Goal: Task Accomplishment & Management: Manage account settings

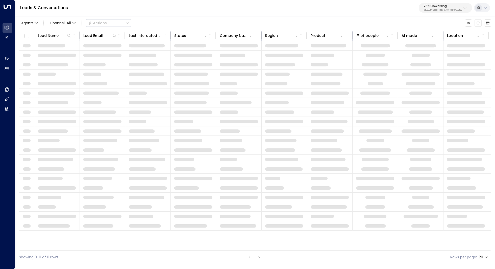
click at [449, 9] on p "3b9800f4-81ca-4ec0-8758-72fbe4763f36" at bounding box center [443, 10] width 38 height 2
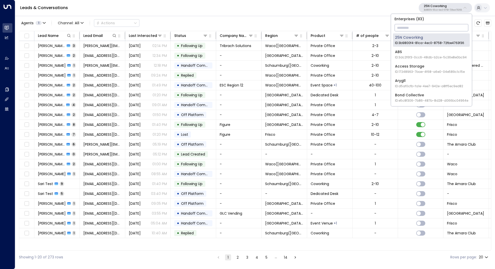
click at [426, 27] on input "text" at bounding box center [432, 27] width 74 height 9
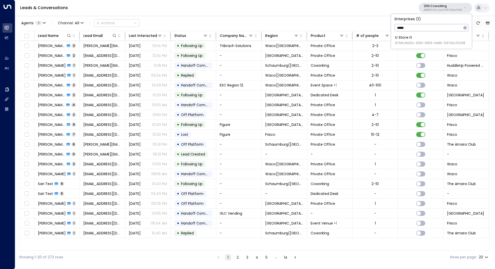
type input "*****"
click at [424, 36] on div "U Store It ID: 58c4b32c-92b1-4356-be9b-1247e2c02228" at bounding box center [430, 40] width 70 height 10
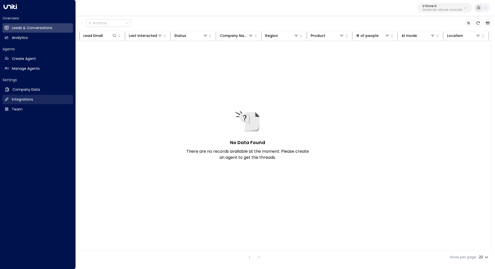
click at [42, 101] on link "Integrations Integrations" at bounding box center [38, 99] width 70 height 9
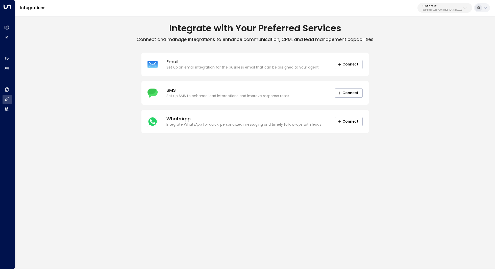
click at [348, 65] on button "Connect" at bounding box center [349, 64] width 28 height 9
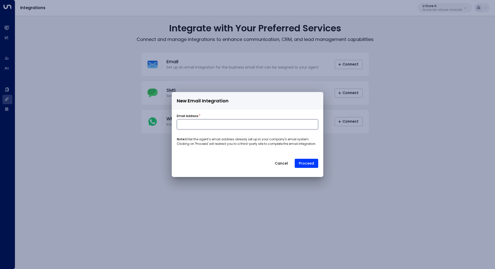
click at [220, 125] on input at bounding box center [247, 124] width 141 height 10
type input "*"
click at [419, 93] on div "New Email Integration Email Address * Note: Enter the agent’s email address alr…" at bounding box center [247, 134] width 495 height 269
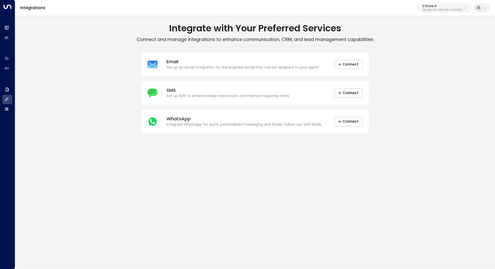
click at [485, 9] on icon at bounding box center [485, 8] width 4 height 4
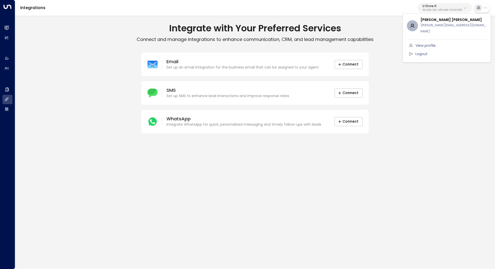
click at [439, 80] on div at bounding box center [247, 134] width 495 height 269
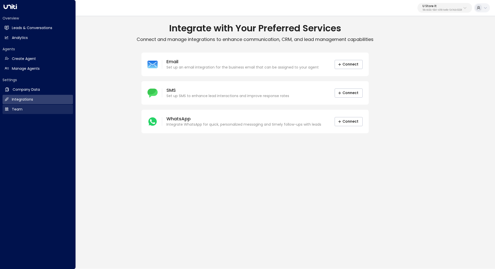
click at [25, 111] on link "Team Team" at bounding box center [38, 109] width 70 height 9
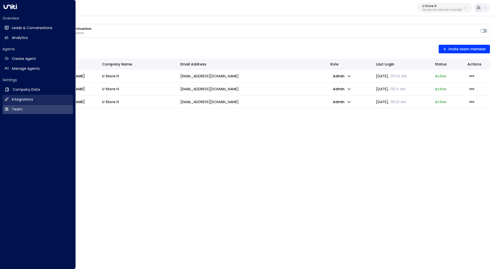
click at [27, 100] on h2 "Integrations" at bounding box center [22, 99] width 21 height 5
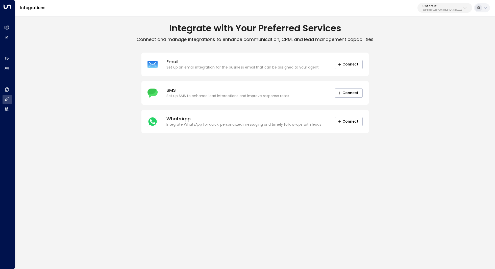
click at [444, 8] on div "U Store It 58c4b32c-92b1-4356-be9b-1247e2c02228" at bounding box center [442, 8] width 39 height 7
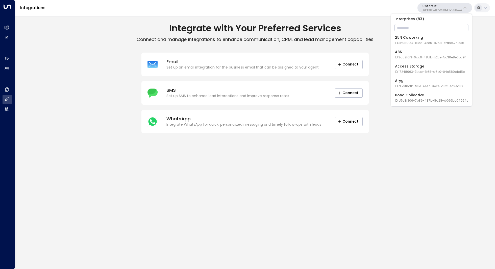
click at [426, 26] on input "text" at bounding box center [432, 27] width 74 height 9
type input "****"
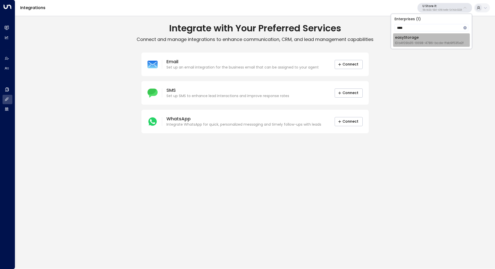
click at [426, 38] on div "easyStorage ID: b4f09b35-6698-4786-bcde-ffeb9f535e2f" at bounding box center [429, 40] width 69 height 10
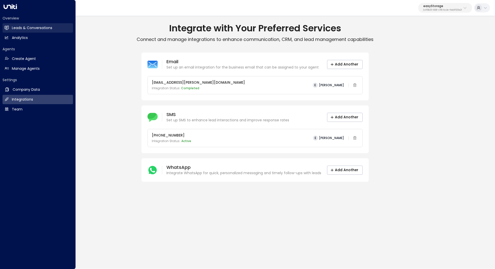
click at [38, 30] on h2 "Leads & Conversations" at bounding box center [32, 27] width 40 height 5
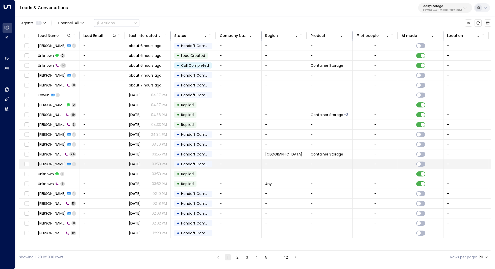
click at [49, 162] on span "John Doe" at bounding box center [52, 163] width 28 height 5
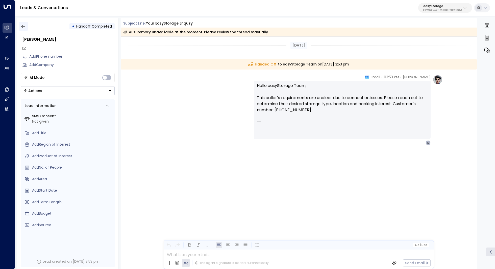
click at [25, 24] on icon "button" at bounding box center [23, 26] width 5 height 5
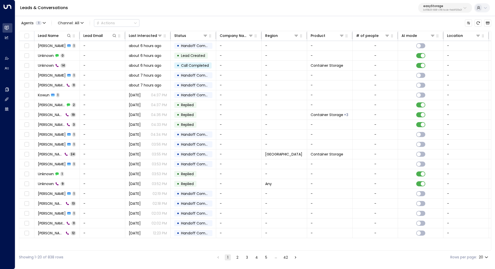
click at [238, 256] on button "2" at bounding box center [237, 257] width 6 height 6
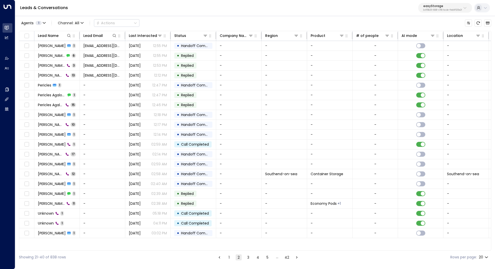
click at [249, 256] on button "3" at bounding box center [248, 257] width 6 height 6
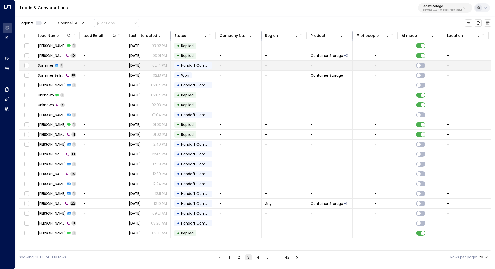
click at [44, 65] on span "Summer" at bounding box center [45, 65] width 15 height 5
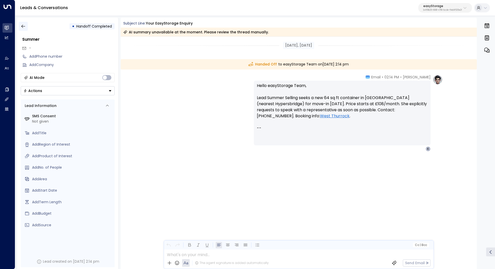
click at [22, 24] on icon "button" at bounding box center [23, 26] width 5 height 5
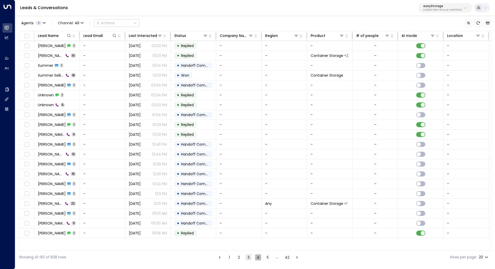
click at [258, 257] on button "4" at bounding box center [258, 257] width 6 height 6
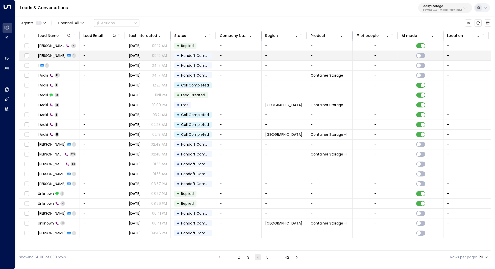
click at [50, 55] on span "John Doe" at bounding box center [52, 55] width 28 height 5
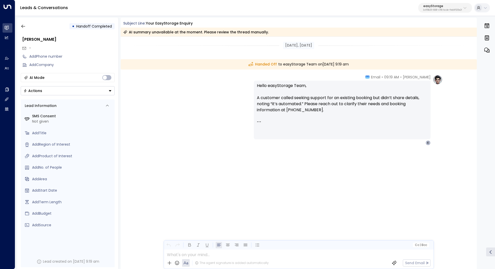
drag, startPoint x: 269, startPoint y: 94, endPoint x: 277, endPoint y: 94, distance: 7.6
click at [276, 94] on p "Hello easyStorage Team, A customer called seeking support for an existing booki…" at bounding box center [342, 101] width 171 height 36
click at [277, 94] on p "Hello easyStorage Team, A customer called seeking support for an existing booki…" at bounding box center [342, 101] width 171 height 36
click at [21, 25] on icon "button" at bounding box center [23, 26] width 5 height 5
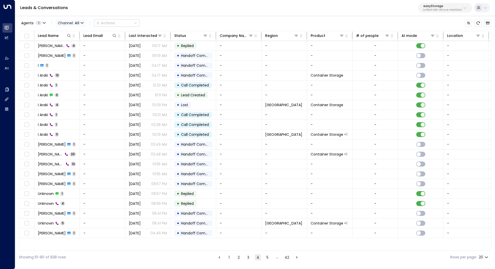
click at [70, 22] on span "Channel: All" at bounding box center [71, 22] width 30 height 7
click at [70, 51] on span "Email" at bounding box center [66, 52] width 10 height 5
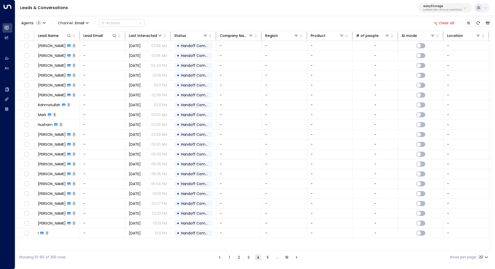
click at [267, 255] on button "5" at bounding box center [268, 257] width 6 height 6
click at [268, 258] on button "6" at bounding box center [268, 257] width 6 height 6
click at [447, 9] on p "b4f09b35-6698-4786-bcde-ffeb9f535e2f" at bounding box center [442, 10] width 39 height 2
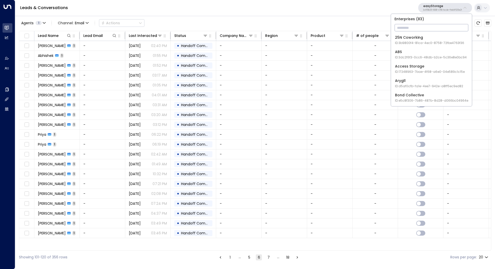
click at [433, 27] on input "text" at bounding box center [432, 27] width 74 height 9
click at [415, 26] on input "text" at bounding box center [432, 27] width 74 height 9
click at [416, 69] on div "Access Storage ID: 17248963-7bae-4f68-a6e0-04e589c1c15e" at bounding box center [430, 69] width 70 height 10
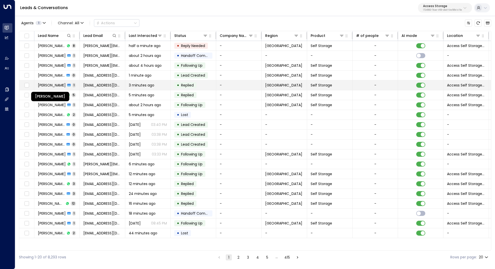
click at [46, 84] on span "Pamela Lalbachan" at bounding box center [52, 85] width 28 height 5
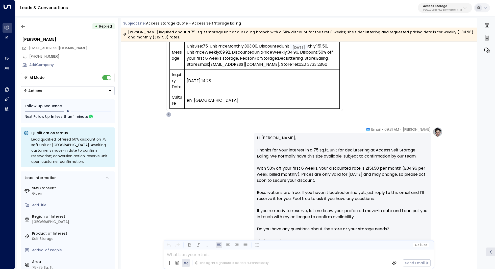
scroll to position [235, 0]
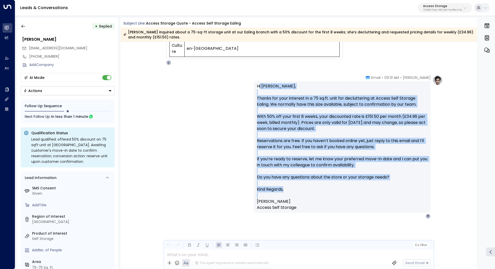
drag, startPoint x: 259, startPoint y: 86, endPoint x: 351, endPoint y: 195, distance: 142.6
click at [351, 195] on div "Hi Pamela, Thanks for your interest in a 75 sq.ft. unit for decluttering at Acc…" at bounding box center [342, 146] width 171 height 127
click at [351, 195] on p at bounding box center [342, 195] width 171 height 6
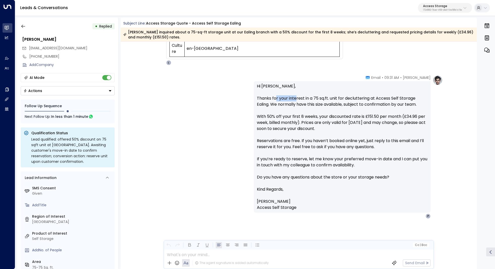
drag, startPoint x: 275, startPoint y: 98, endPoint x: 298, endPoint y: 98, distance: 23.0
click at [298, 98] on p "Hi Pamela, Thanks for your interest in a 75 sq.ft. unit for decluttering at Acc…" at bounding box center [342, 134] width 171 height 103
drag, startPoint x: 317, startPoint y: 96, endPoint x: 317, endPoint y: 100, distance: 3.8
click at [317, 100] on p "Hi Pamela, Thanks for your interest in a 75 sq.ft. unit for decluttering at Acc…" at bounding box center [342, 134] width 171 height 103
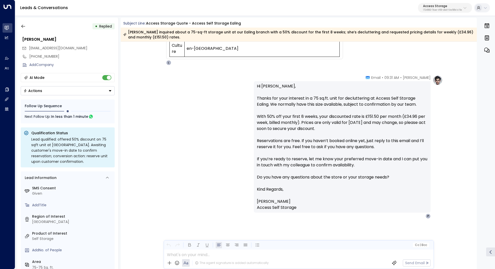
click at [317, 100] on p "Hi Pamela, Thanks for your interest in a 75 sq.ft. unit for decluttering at Acc…" at bounding box center [342, 134] width 171 height 103
click at [303, 105] on p "Hi Pamela, Thanks for your interest in a 75 sq.ft. unit for decluttering at Acc…" at bounding box center [342, 134] width 171 height 103
click at [446, 11] on p "17248963-7bae-4f68-a6e0-04e589c1c15e" at bounding box center [442, 10] width 39 height 2
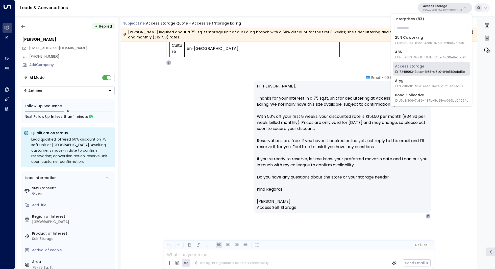
click at [405, 103] on li "Bond Collective ID: e5c8f306-7b86-487b-8d28-d066bc04964e" at bounding box center [431, 97] width 77 height 13
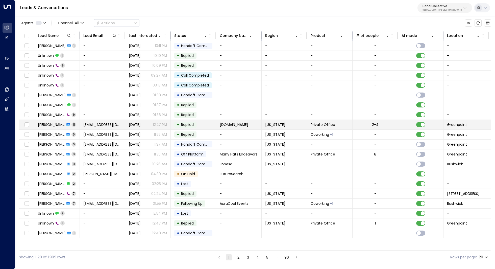
click at [55, 123] on span "Lauryn Huston" at bounding box center [51, 124] width 27 height 5
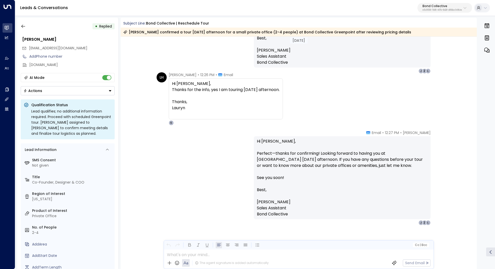
scroll to position [947, 0]
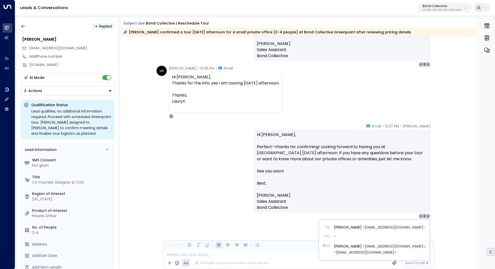
click at [424, 215] on div "2" at bounding box center [424, 215] width 5 height 5
click at [423, 216] on div "2" at bounding box center [424, 215] width 5 height 5
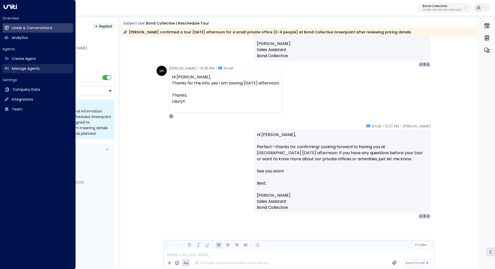
click at [39, 67] on h2 "Manage Agents" at bounding box center [26, 68] width 28 height 5
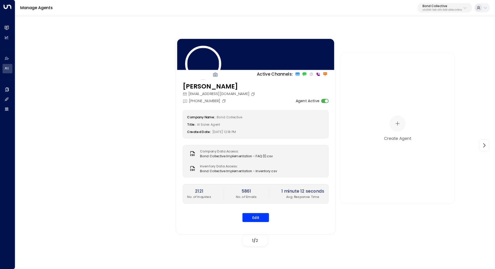
click at [254, 211] on div "Company Name: Bond Collective Title: AI Sales Agent Created Date: 08/22/2024, 1…" at bounding box center [256, 166] width 146 height 112
click at [255, 215] on button "Edit" at bounding box center [256, 217] width 27 height 9
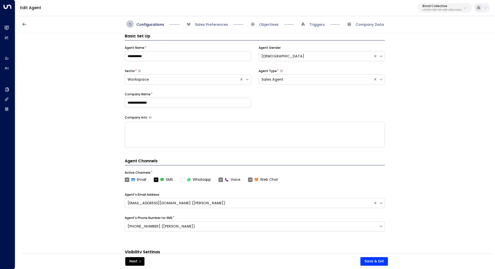
scroll to position [53, 0]
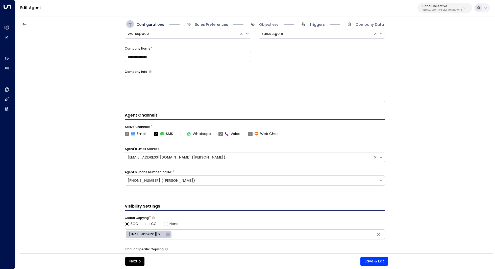
click at [209, 24] on span "Sales Preferences" at bounding box center [211, 24] width 33 height 5
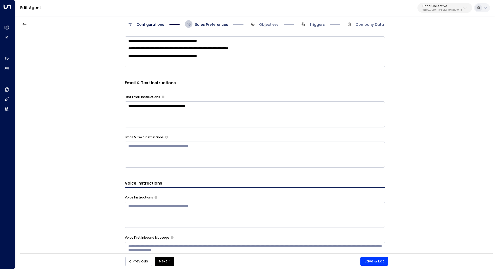
scroll to position [172, 0]
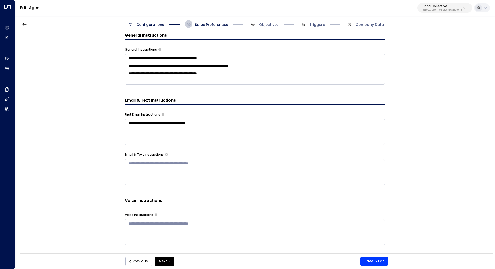
click at [235, 81] on textarea "**********" at bounding box center [255, 69] width 260 height 31
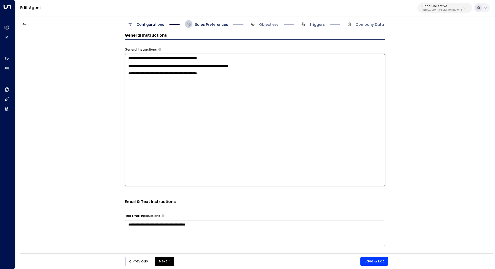
click at [221, 75] on textarea "**********" at bounding box center [255, 120] width 260 height 132
click at [216, 62] on textarea "**********" at bounding box center [255, 120] width 260 height 132
click at [236, 87] on textarea "**********" at bounding box center [255, 120] width 260 height 132
type textarea "**********"
click at [413, 112] on div "**********" at bounding box center [254, 144] width 479 height 223
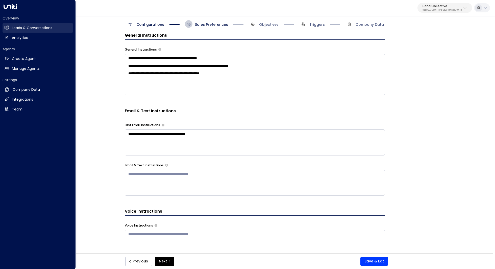
click at [36, 30] on h2 "Leads & Conversations" at bounding box center [32, 27] width 40 height 5
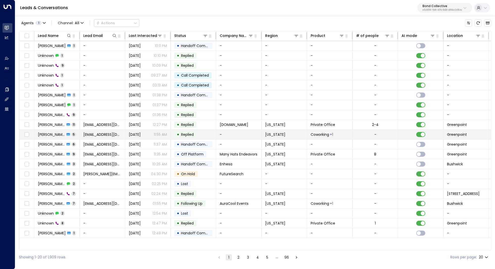
click at [49, 134] on span "Harry Basra" at bounding box center [51, 134] width 27 height 5
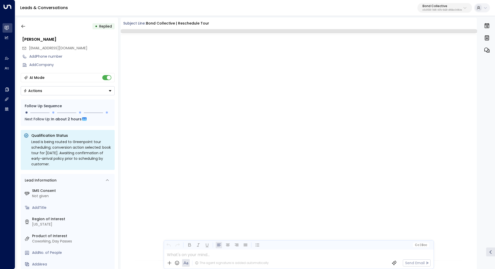
scroll to position [289, 0]
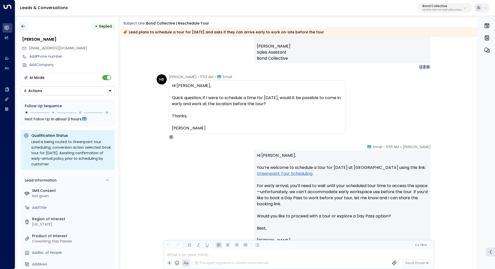
click at [24, 25] on icon "button" at bounding box center [23, 26] width 5 height 5
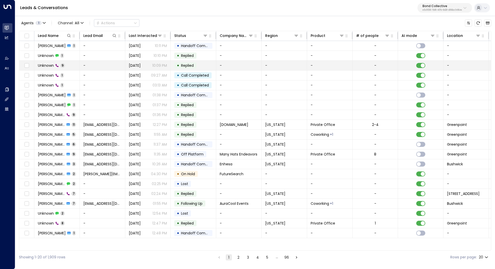
click at [45, 64] on span "Unknown" at bounding box center [46, 65] width 16 height 5
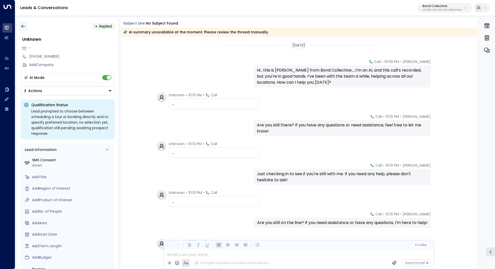
click at [22, 26] on icon "button" at bounding box center [23, 26] width 4 height 3
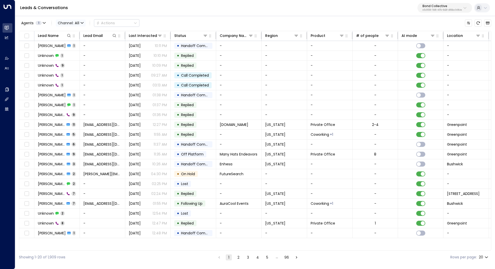
click at [75, 19] on span "Channel: All" at bounding box center [71, 22] width 30 height 7
click at [74, 68] on p "Voice" at bounding box center [73, 70] width 24 height 5
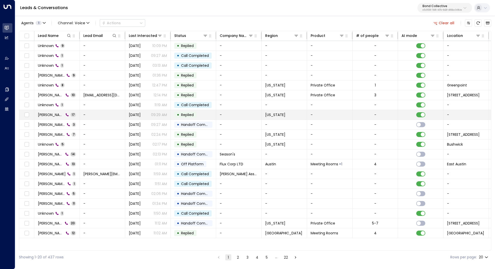
click at [54, 115] on span "Amanda Levine" at bounding box center [51, 114] width 26 height 5
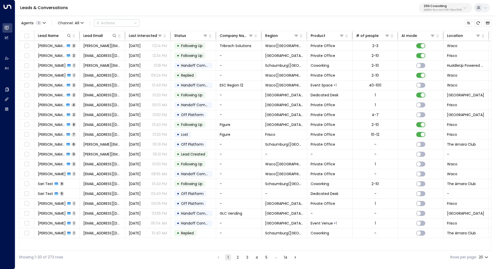
click at [456, 10] on p "3b9800f4-81ca-4ec0-8758-72fbe4763f36" at bounding box center [443, 10] width 38 height 2
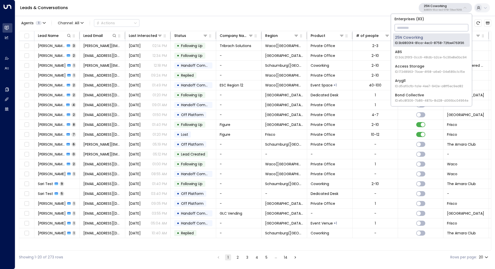
click at [433, 29] on input "text" at bounding box center [432, 27] width 74 height 9
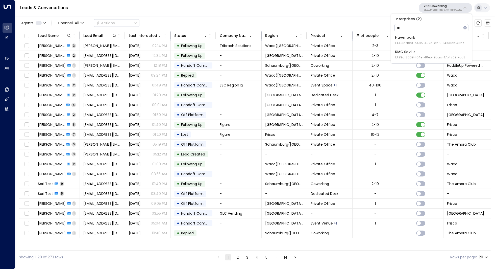
type input "*"
type input "***"
click at [412, 41] on span "ID: 413dacf9-5485-402c-a519-14108c614857" at bounding box center [429, 43] width 69 height 5
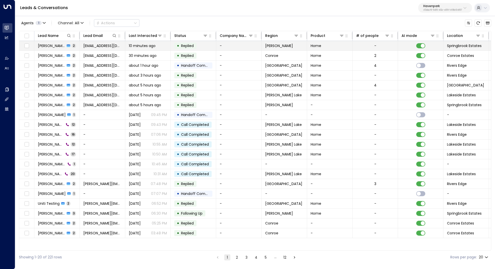
click at [53, 45] on span "Angel Young" at bounding box center [51, 45] width 27 height 5
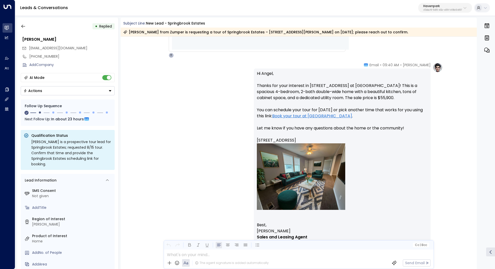
scroll to position [262, 0]
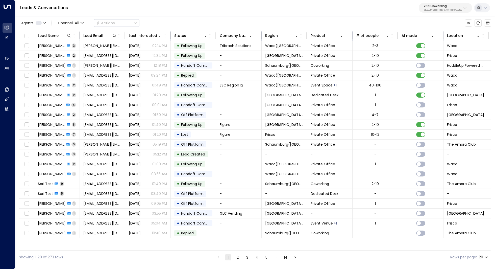
click at [453, 9] on p "3b9800f4-81ca-4ec0-8758-72fbe4763f36" at bounding box center [443, 10] width 38 height 2
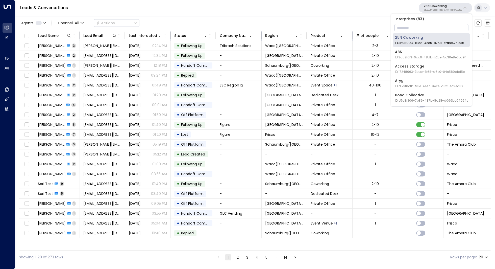
click at [434, 30] on input "text" at bounding box center [432, 27] width 74 height 9
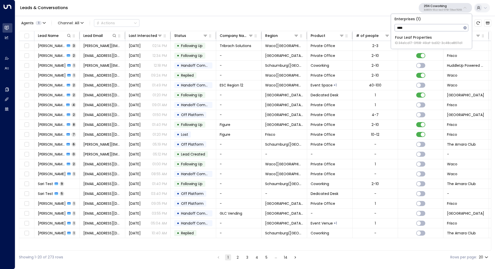
type input "****"
click at [428, 44] on span "ID: 34e1cd17-0f68-49af-bd32-3c48ce8611d1" at bounding box center [428, 43] width 67 height 5
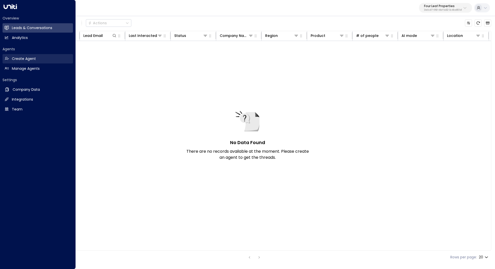
click at [35, 60] on link "Create Agent Create Agent" at bounding box center [38, 58] width 70 height 9
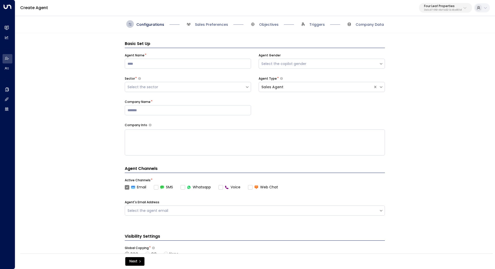
scroll to position [8, 0]
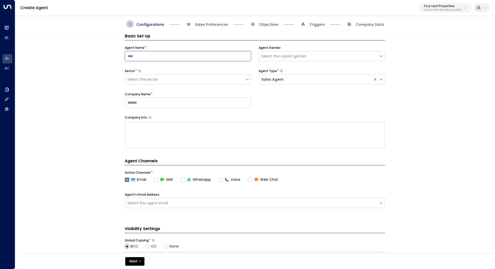
click at [217, 57] on input at bounding box center [188, 56] width 126 height 10
click at [230, 58] on input "*****" at bounding box center [188, 56] width 126 height 10
type input "**********"
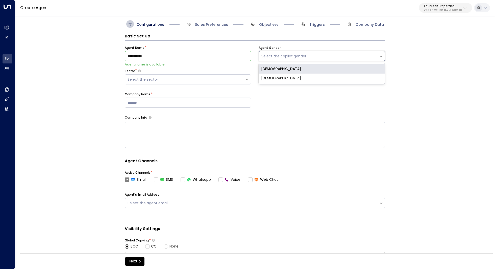
click at [265, 57] on div "Select the copilot gender" at bounding box center [318, 56] width 115 height 5
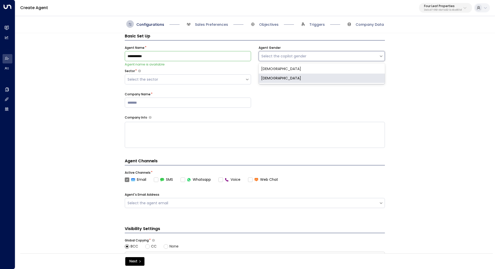
click at [272, 75] on div "[DEMOGRAPHIC_DATA]" at bounding box center [322, 78] width 126 height 9
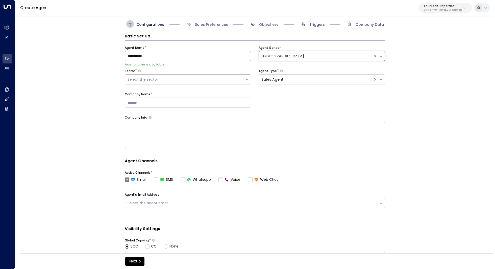
click at [220, 77] on div "Select the sector" at bounding box center [185, 79] width 115 height 5
click at [184, 130] on div "Manufactured Housing" at bounding box center [188, 129] width 126 height 9
click at [201, 100] on input at bounding box center [188, 103] width 126 height 10
type input "**********"
click at [467, 129] on div "**********" at bounding box center [254, 144] width 479 height 223
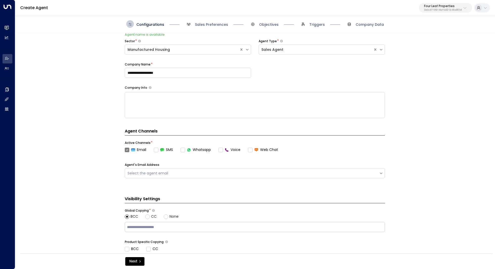
scroll to position [65, 0]
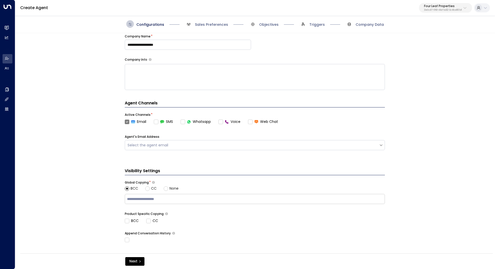
click at [126, 123] on label "Email" at bounding box center [135, 121] width 21 height 5
click at [109, 151] on div "**********" at bounding box center [254, 144] width 479 height 223
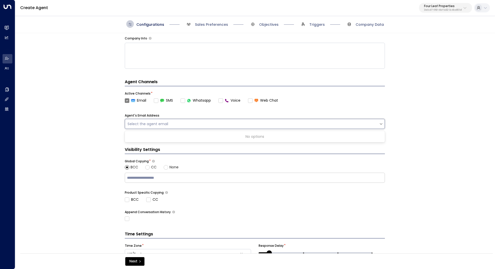
click at [205, 121] on div "Select the agent email" at bounding box center [252, 124] width 254 height 6
click at [203, 132] on div "No options" at bounding box center [255, 136] width 260 height 9
click at [210, 126] on div "Select the agent email" at bounding box center [252, 123] width 249 height 5
click at [98, 125] on div "**********" at bounding box center [254, 144] width 479 height 223
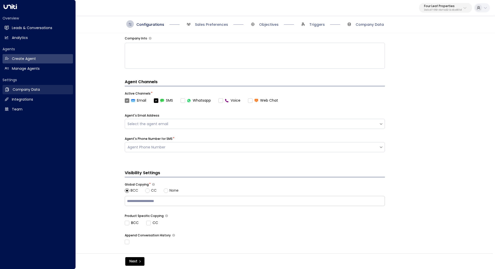
click at [28, 90] on h2 "Company Data" at bounding box center [26, 89] width 27 height 5
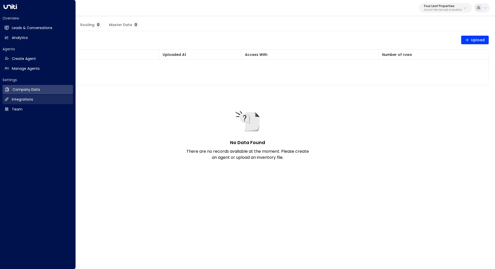
click at [34, 98] on link "Integrations Integrations" at bounding box center [38, 99] width 70 height 9
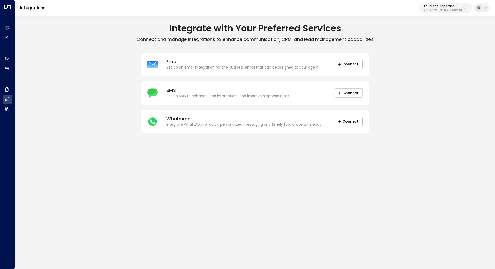
click at [349, 94] on button "Connect" at bounding box center [349, 92] width 28 height 9
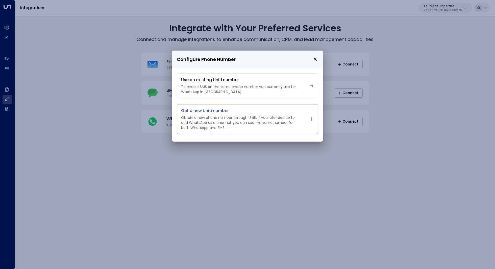
click at [269, 116] on p "Obtain a new phone number through Uniti. If you later decide to add WhatsApp as…" at bounding box center [241, 122] width 120 height 15
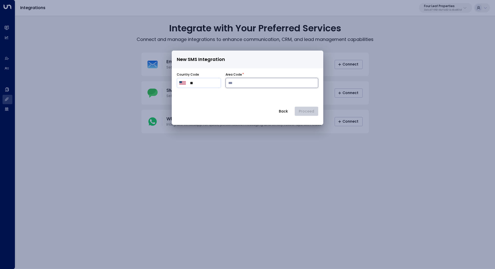
click at [269, 85] on input "number" at bounding box center [272, 83] width 93 height 10
type input "***"
click at [309, 110] on div "Back Proceed" at bounding box center [247, 111] width 141 height 9
click at [248, 96] on b "[PHONE_NUMBER]" at bounding box center [232, 97] width 37 height 6
click at [307, 111] on button "Proceed" at bounding box center [306, 111] width 23 height 9
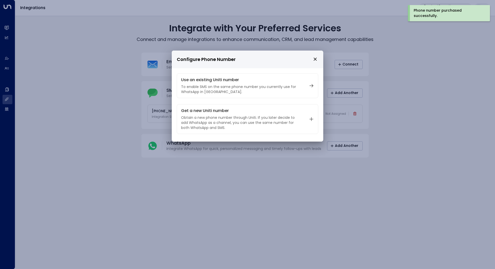
click at [316, 59] on icon "close" at bounding box center [315, 59] width 5 height 5
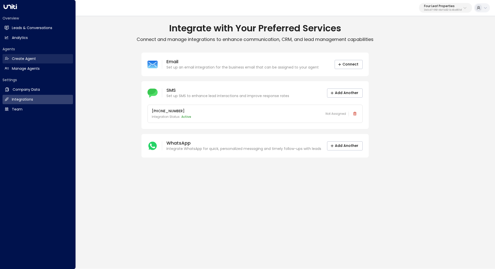
click at [30, 61] on h2 "Create Agent" at bounding box center [24, 58] width 24 height 5
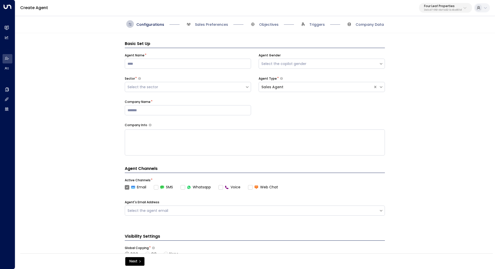
scroll to position [8, 0]
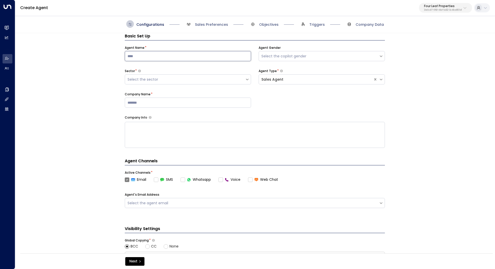
click at [182, 58] on input at bounding box center [188, 56] width 126 height 10
type input "**********"
click at [298, 58] on div "Select the copilot gender" at bounding box center [318, 56] width 115 height 5
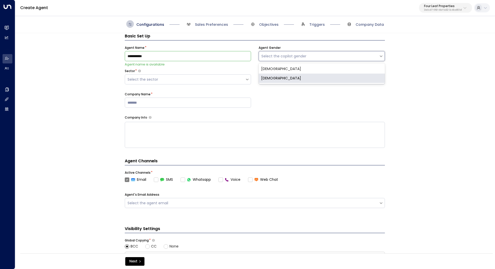
click at [290, 77] on div "[DEMOGRAPHIC_DATA]" at bounding box center [322, 78] width 126 height 9
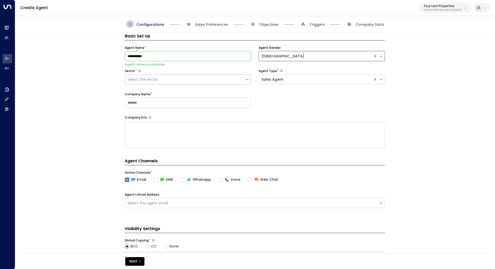
click at [209, 78] on div "Select the sector" at bounding box center [185, 79] width 115 height 5
click at [180, 127] on div "Manufactured Housing" at bounding box center [188, 129] width 126 height 9
click at [300, 99] on div "**********" at bounding box center [255, 80] width 260 height 70
click at [213, 101] on input at bounding box center [188, 103] width 126 height 10
type input "**********"
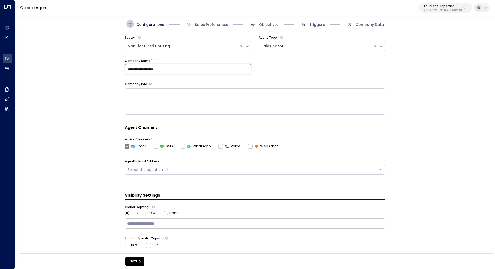
scroll to position [73, 0]
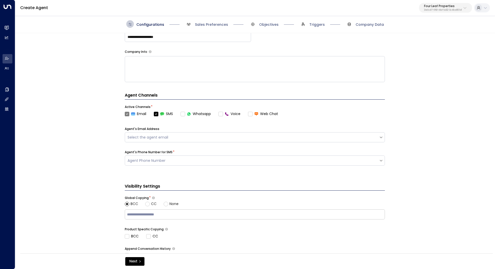
click at [127, 113] on label "Email" at bounding box center [135, 113] width 21 height 5
click at [109, 148] on div "**********" at bounding box center [254, 144] width 479 height 223
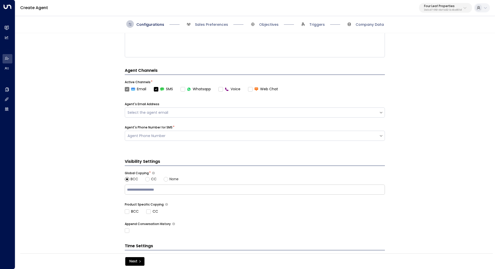
scroll to position [100, 0]
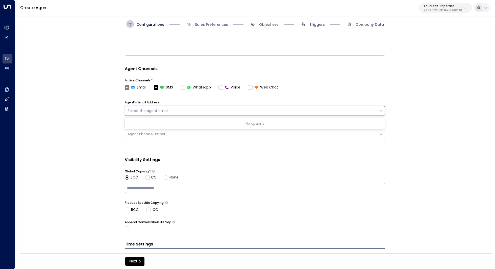
click at [195, 114] on div "Select the agent email" at bounding box center [255, 111] width 260 height 10
click at [194, 112] on div "Select the agent email" at bounding box center [252, 110] width 249 height 5
click at [98, 138] on div "**********" at bounding box center [254, 144] width 479 height 223
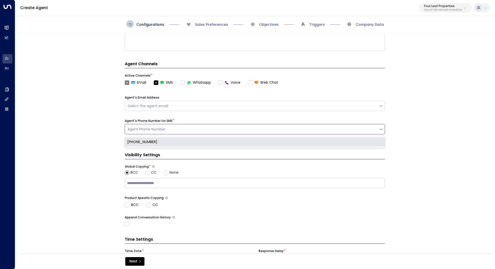
click at [156, 128] on div "Agent Phone Number" at bounding box center [252, 129] width 249 height 5
click at [149, 140] on div "[PHONE_NUMBER]" at bounding box center [255, 141] width 260 height 9
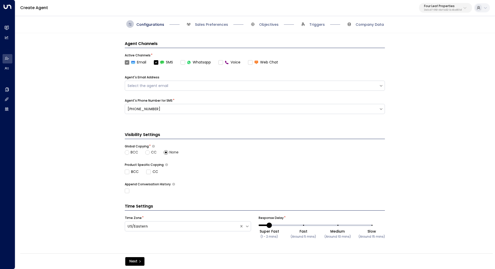
scroll to position [124, 0]
click at [135, 262] on button "Next" at bounding box center [134, 261] width 19 height 9
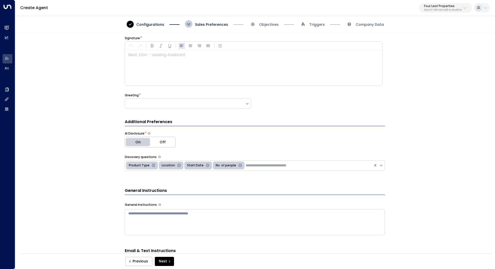
scroll to position [8, 0]
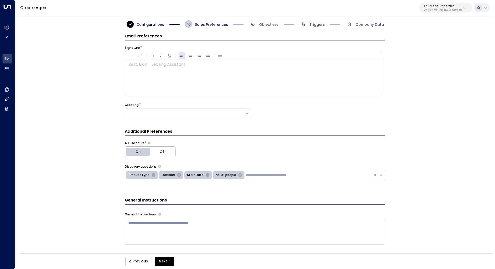
click at [212, 81] on div at bounding box center [253, 77] width 257 height 35
click at [236, 114] on div at bounding box center [185, 113] width 120 height 5
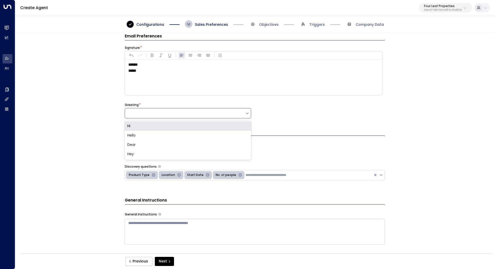
click at [209, 127] on div "Hi" at bounding box center [188, 125] width 126 height 9
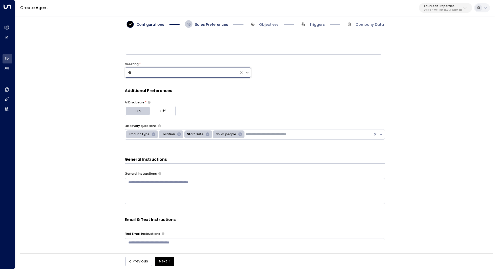
scroll to position [49, 0]
click at [206, 133] on icon "Remove Start Date" at bounding box center [208, 134] width 4 height 4
click at [210, 134] on icon "Remove No. of people" at bounding box center [212, 134] width 4 height 4
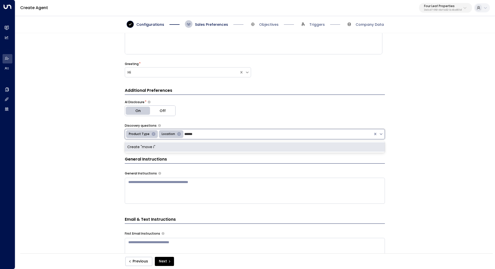
type input "*******"
click at [207, 145] on div "Create "move in"" at bounding box center [255, 146] width 260 height 9
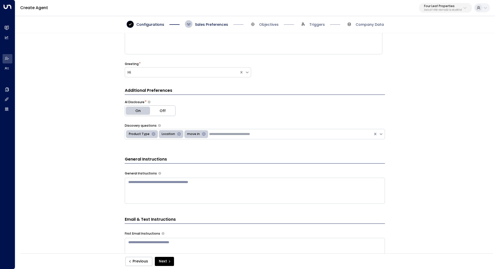
click at [447, 144] on div "Email Preferences Signature * ***** ***** Greeting * Hi Additional Preferences …" at bounding box center [254, 144] width 479 height 223
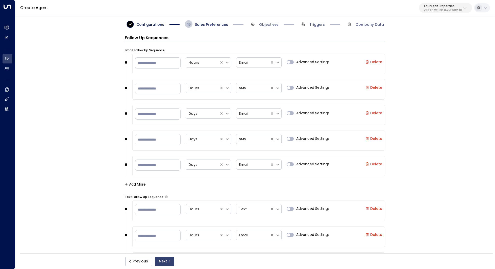
click at [169, 261] on icon "submit" at bounding box center [169, 261] width 3 height 3
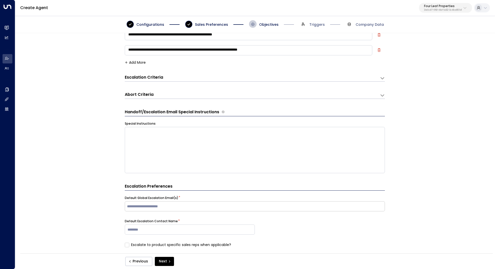
scroll to position [8, 0]
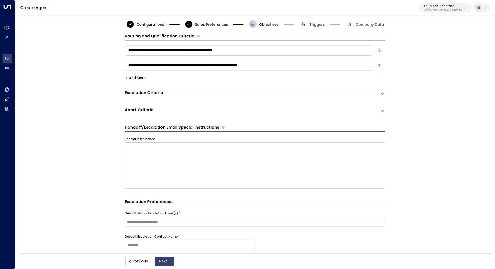
click at [168, 260] on icon "submit" at bounding box center [169, 261] width 3 height 3
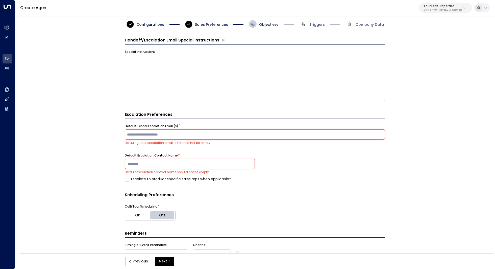
scroll to position [111, 0]
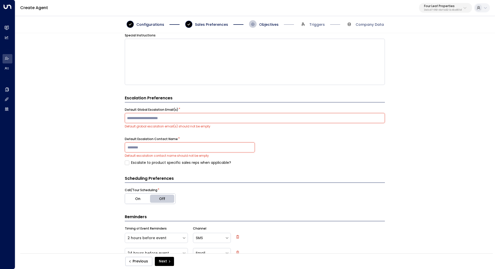
click at [228, 118] on input "text" at bounding box center [255, 118] width 258 height 8
type input "**********"
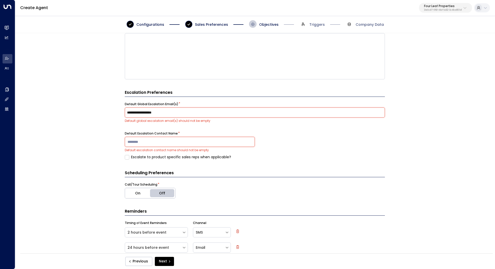
scroll to position [117, 0]
click at [223, 139] on input at bounding box center [190, 141] width 130 height 10
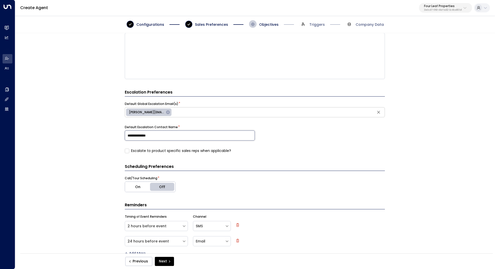
type input "**********"
click at [414, 175] on div "**********" at bounding box center [254, 144] width 479 height 223
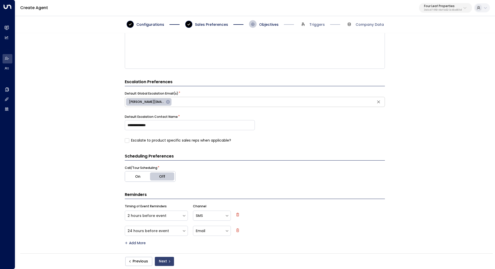
click at [168, 262] on icon "submit" at bounding box center [169, 261] width 3 height 3
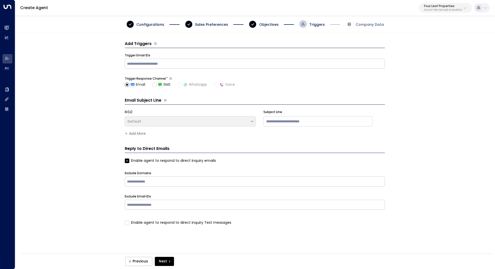
scroll to position [0, 0]
click at [163, 259] on button "Next" at bounding box center [164, 261] width 19 height 9
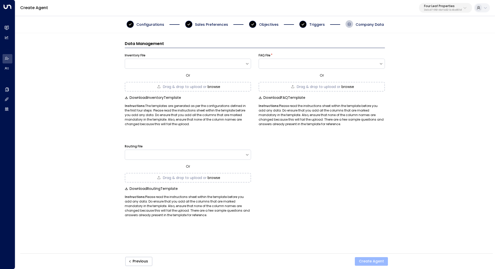
click at [373, 259] on button "Create Agent" at bounding box center [371, 261] width 33 height 9
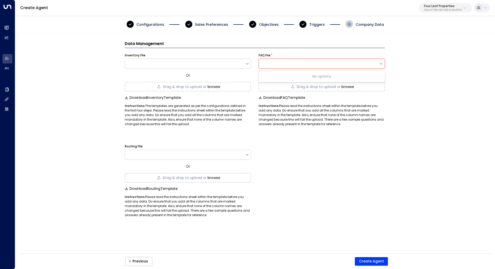
click at [366, 62] on div at bounding box center [319, 63] width 120 height 5
click at [220, 85] on button "browse" at bounding box center [214, 87] width 13 height 4
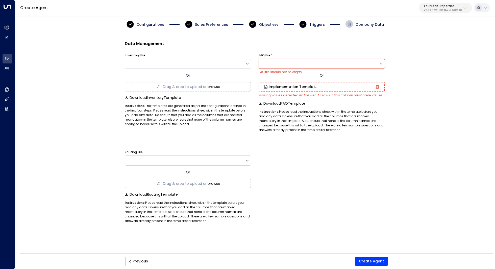
click at [300, 61] on div at bounding box center [322, 64] width 126 height 10
click at [424, 76] on div "Data Management Inventory File Or Drag & drop to upload or browse Download Inve…" at bounding box center [254, 144] width 479 height 223
click at [376, 87] on icon "button" at bounding box center [377, 87] width 3 height 4
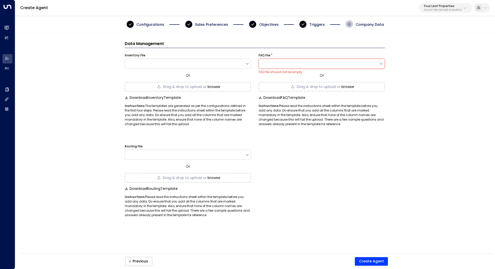
click at [251, 83] on div "Drag & drop to upload or browse" at bounding box center [188, 87] width 126 height 10
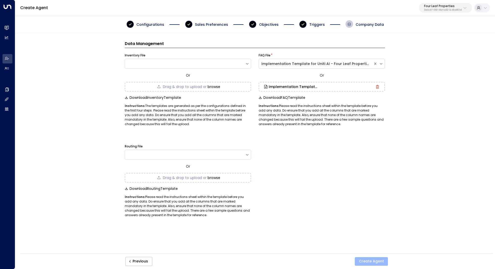
click at [377, 261] on button "Create Agent" at bounding box center [371, 261] width 33 height 9
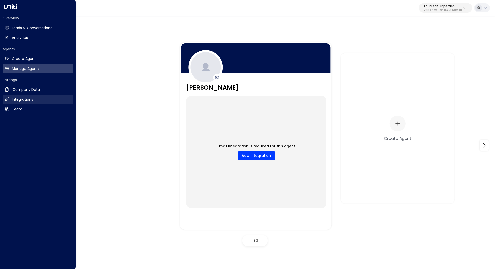
click at [16, 98] on h2 "Integrations" at bounding box center [22, 99] width 21 height 5
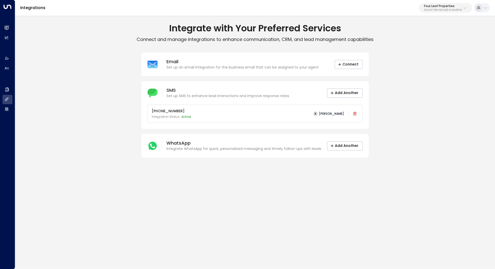
drag, startPoint x: 187, startPoint y: 110, endPoint x: 154, endPoint y: 111, distance: 33.6
click at [154, 111] on p "[PHONE_NUMBER]" at bounding box center [171, 110] width 39 height 5
click at [196, 110] on div "[PHONE_NUMBER] Integration Status: Active K [PERSON_NAME]" at bounding box center [255, 113] width 207 height 11
drag, startPoint x: 194, startPoint y: 112, endPoint x: 156, endPoint y: 112, distance: 37.9
click at [156, 112] on div "[PHONE_NUMBER] Integration Status: Active K [PERSON_NAME]" at bounding box center [255, 113] width 207 height 11
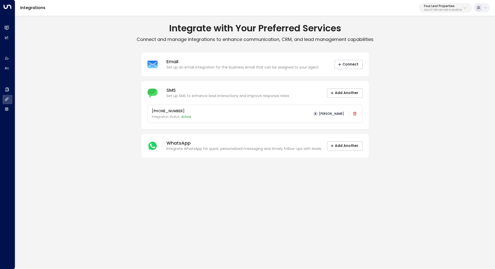
copy p "[PHONE_NUMBER]"
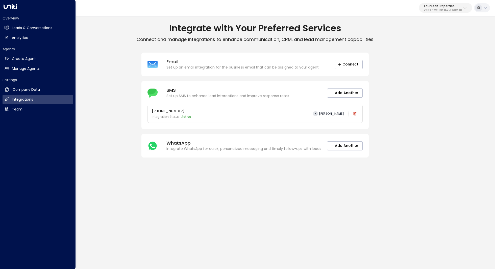
drag, startPoint x: 38, startPoint y: 87, endPoint x: 11, endPoint y: 76, distance: 28.9
click at [11, 76] on div "Overview Leads & Conversations Leads & Conversations Analytics Analytics Agents…" at bounding box center [247, 134] width 495 height 269
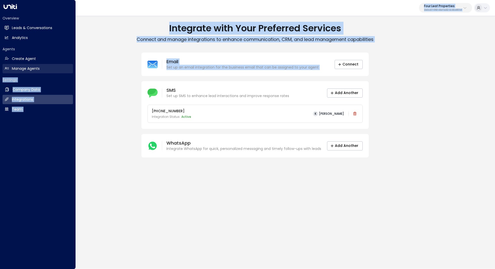
click at [32, 67] on h2 "Manage Agents" at bounding box center [26, 68] width 28 height 5
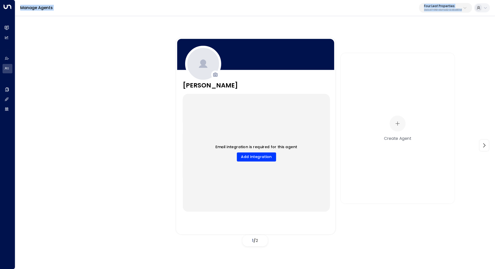
click at [208, 76] on div at bounding box center [203, 64] width 36 height 36
click at [230, 167] on div "Email integration is required for this agent Add Integration" at bounding box center [256, 153] width 147 height 118
click at [252, 155] on button "Add Integration" at bounding box center [256, 156] width 39 height 9
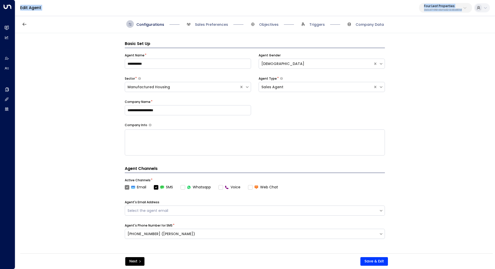
scroll to position [8, 0]
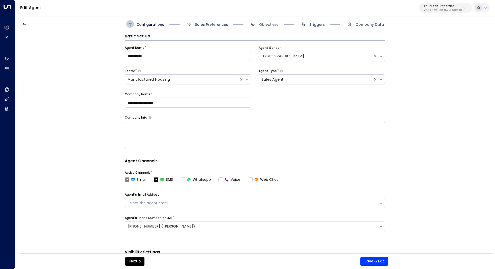
click at [222, 26] on span "Sales Preferences" at bounding box center [211, 24] width 33 height 5
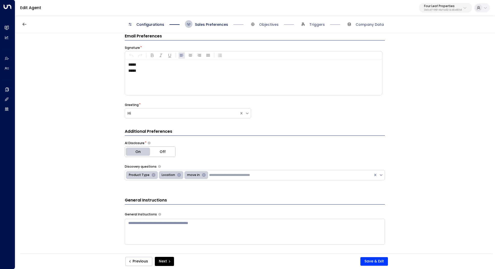
click at [183, 68] on p "*****" at bounding box center [255, 71] width 254 height 6
click at [146, 71] on span "**********" at bounding box center [136, 71] width 17 height 4
click at [379, 263] on button "Save & Exit" at bounding box center [374, 261] width 28 height 9
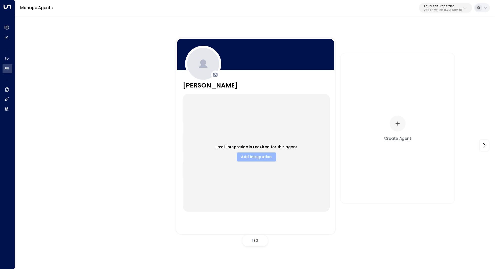
click at [262, 157] on button "Add Integration" at bounding box center [256, 156] width 39 height 9
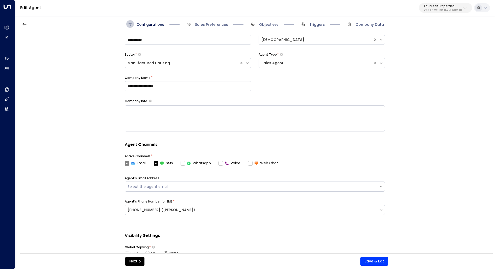
scroll to position [30, 0]
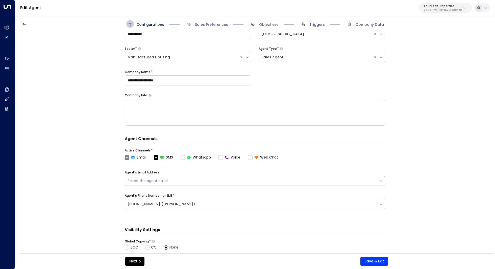
click at [193, 183] on div "Select the agent email" at bounding box center [252, 181] width 254 height 6
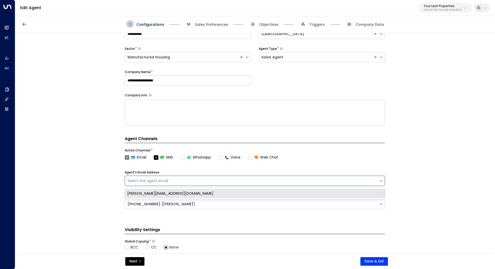
click at [186, 189] on div "kolson@fourleafprop.com" at bounding box center [255, 193] width 260 height 9
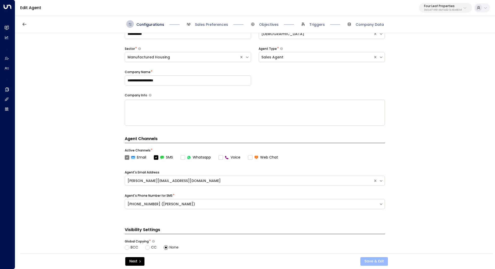
click at [370, 259] on button "Save & Exit" at bounding box center [374, 261] width 28 height 9
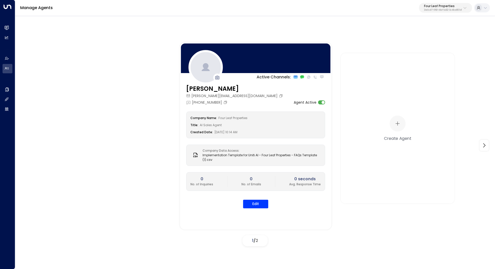
click at [456, 10] on p "34e1cd17-0f68-49af-bd32-3c48ce8611d1" at bounding box center [443, 10] width 38 height 2
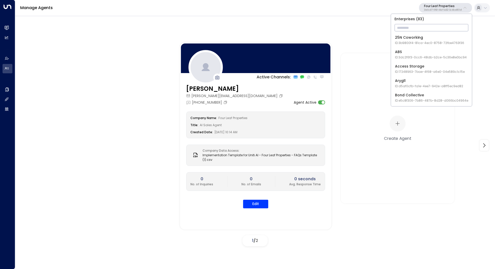
click at [425, 27] on input "text" at bounding box center [432, 27] width 74 height 9
type input "****"
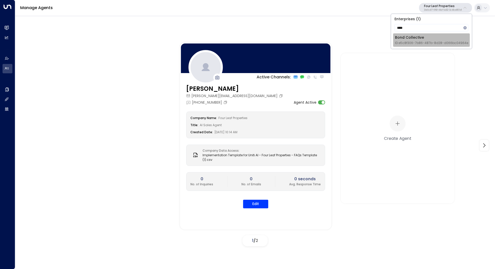
click at [419, 37] on div "Bond Collective ID: e5c8f306-7b86-487b-8d28-d066bc04964e" at bounding box center [431, 40] width 73 height 10
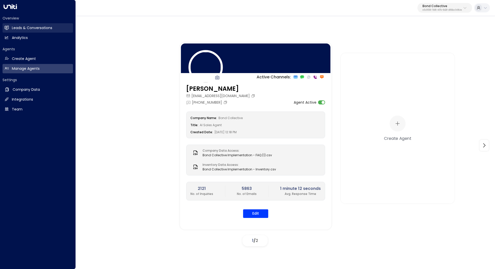
click at [37, 30] on h2 "Leads & Conversations" at bounding box center [32, 27] width 40 height 5
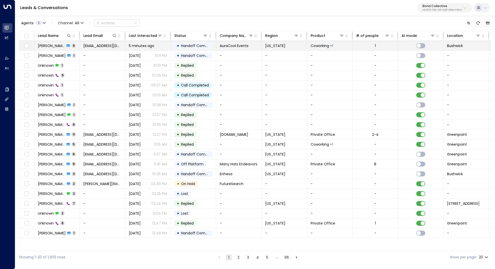
click at [42, 45] on span "Patricia Scull" at bounding box center [51, 45] width 27 height 5
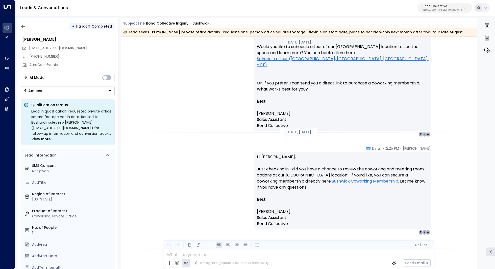
scroll to position [547, 0]
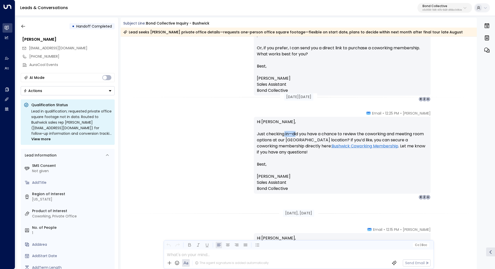
drag, startPoint x: 284, startPoint y: 133, endPoint x: 297, endPoint y: 134, distance: 12.6
click at [297, 134] on p "Hi Patricia, Just checking in—did you have a chance to review the coworking and…" at bounding box center [342, 155] width 171 height 73
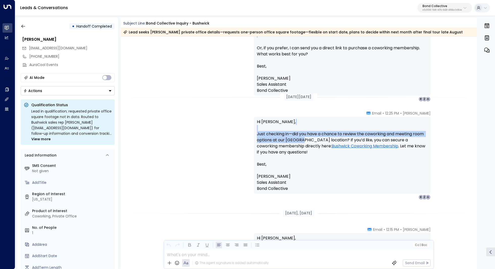
drag, startPoint x: 301, startPoint y: 131, endPoint x: 301, endPoint y: 137, distance: 6.1
click at [301, 137] on p "Hi Patricia, Just checking in—did you have a chance to review the coworking and…" at bounding box center [342, 155] width 171 height 73
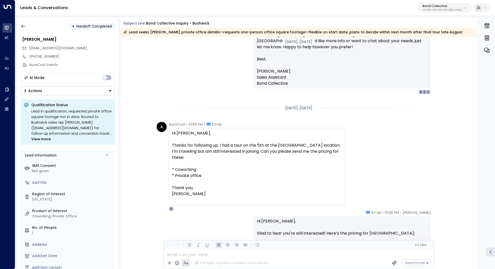
scroll to position [888, 0]
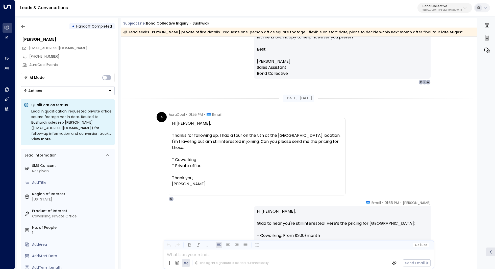
drag, startPoint x: 190, startPoint y: 131, endPoint x: 212, endPoint y: 131, distance: 22.0
click at [212, 131] on div at bounding box center [257, 129] width 170 height 6
click at [250, 136] on div "Thanks for following up. I had a tour on the 5th at the Bushwick location. I'm …" at bounding box center [257, 141] width 170 height 18
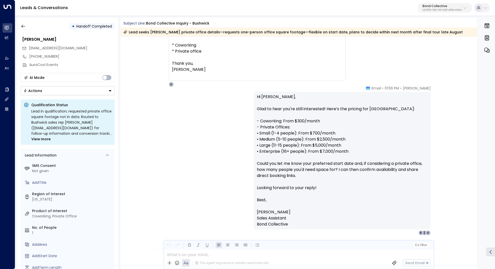
scroll to position [1005, 0]
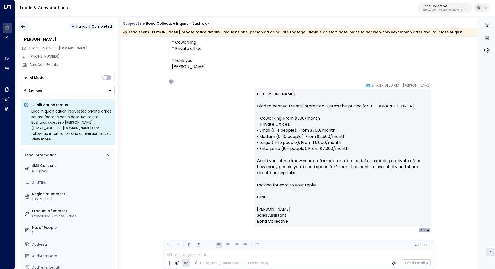
click at [27, 24] on button "button" at bounding box center [23, 26] width 9 height 9
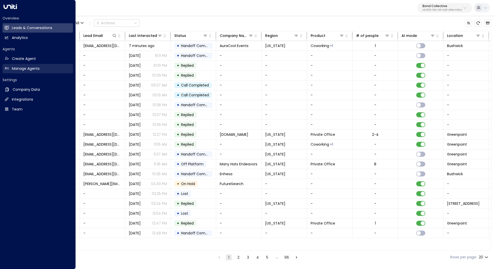
click at [18, 68] on h2 "Manage Agents" at bounding box center [26, 68] width 28 height 5
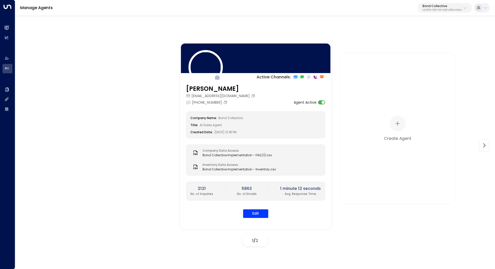
click at [450, 13] on div "Manage Agents Bond Collective e5c8f306-7b86-487b-8d28-d066bc04964e" at bounding box center [255, 8] width 480 height 16
click at [449, 9] on p "e5c8f306-7b86-487b-8d28-d066bc04964e" at bounding box center [442, 10] width 39 height 2
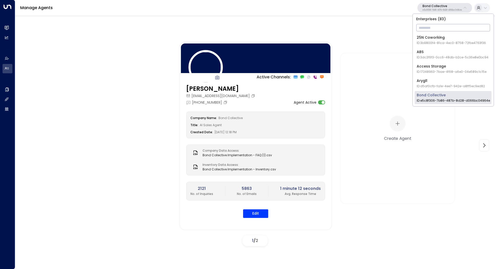
click at [433, 30] on input "text" at bounding box center [453, 27] width 74 height 9
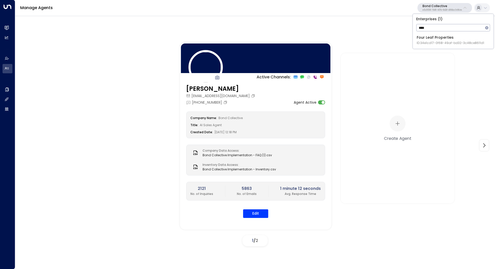
type input "****"
click at [433, 38] on div "Four Leaf Properties ID: 34e1cd17-0f68-49af-bd32-3c48ce8611d1" at bounding box center [450, 40] width 67 height 10
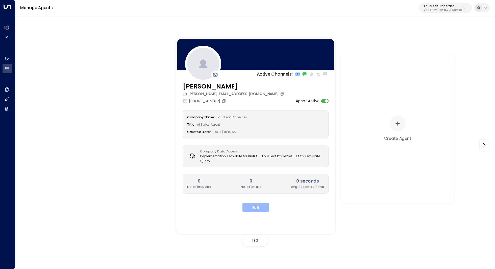
click at [254, 205] on button "Edit" at bounding box center [256, 207] width 27 height 9
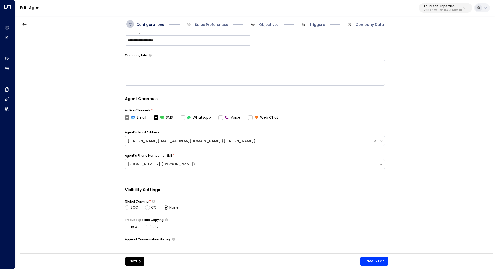
scroll to position [124, 0]
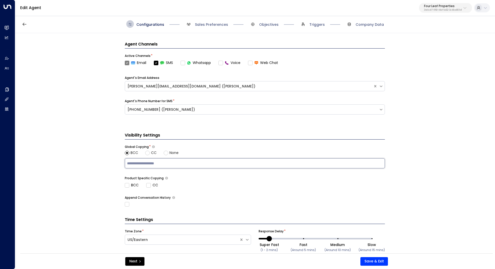
click at [167, 165] on input "text" at bounding box center [255, 163] width 258 height 8
type input "***"
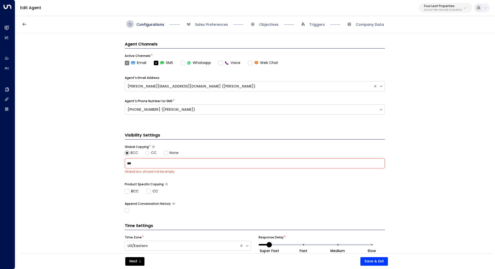
click at [147, 162] on input "***" at bounding box center [255, 163] width 258 height 8
click at [183, 165] on input "***" at bounding box center [255, 163] width 258 height 8
click at [201, 167] on div "*** ​" at bounding box center [255, 163] width 260 height 10
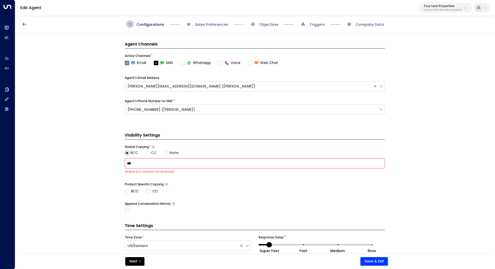
click at [216, 164] on input "***" at bounding box center [255, 163] width 258 height 8
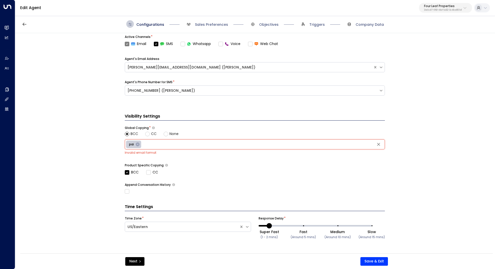
click at [128, 174] on label "BCC" at bounding box center [132, 172] width 14 height 5
